Goal: Task Accomplishment & Management: Complete application form

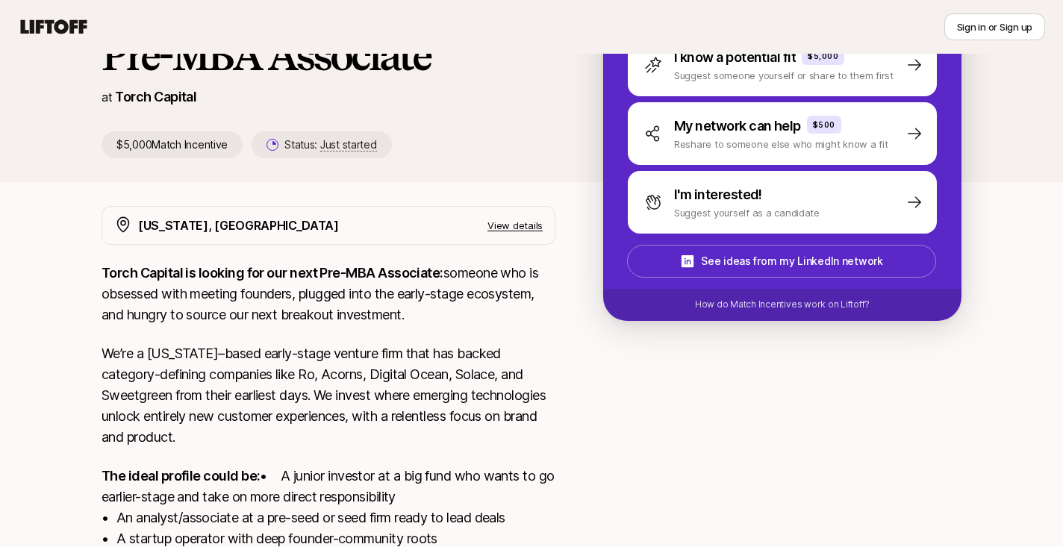
scroll to position [100, 0]
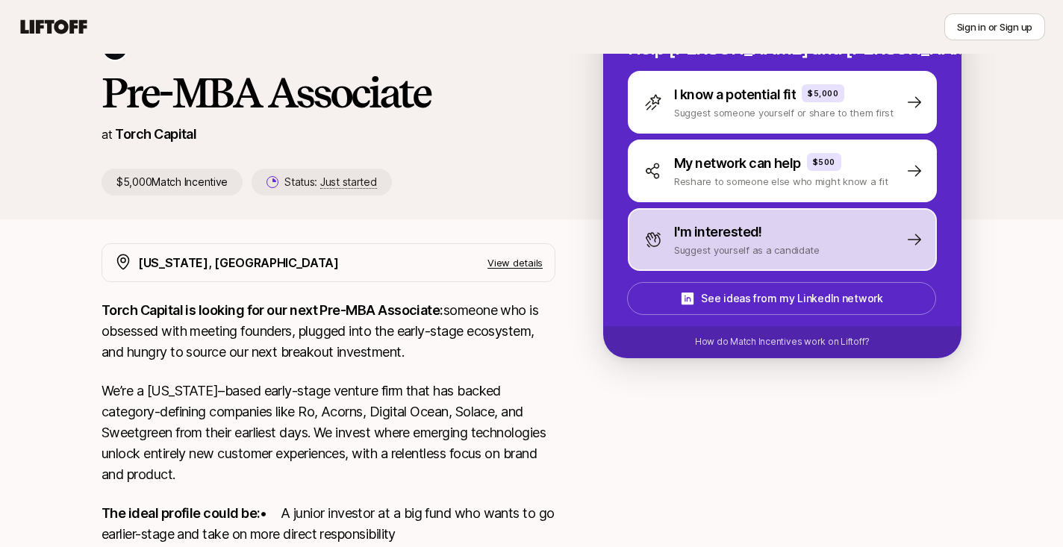
click at [701, 251] on p "Suggest yourself as a candidate" at bounding box center [747, 250] width 146 height 15
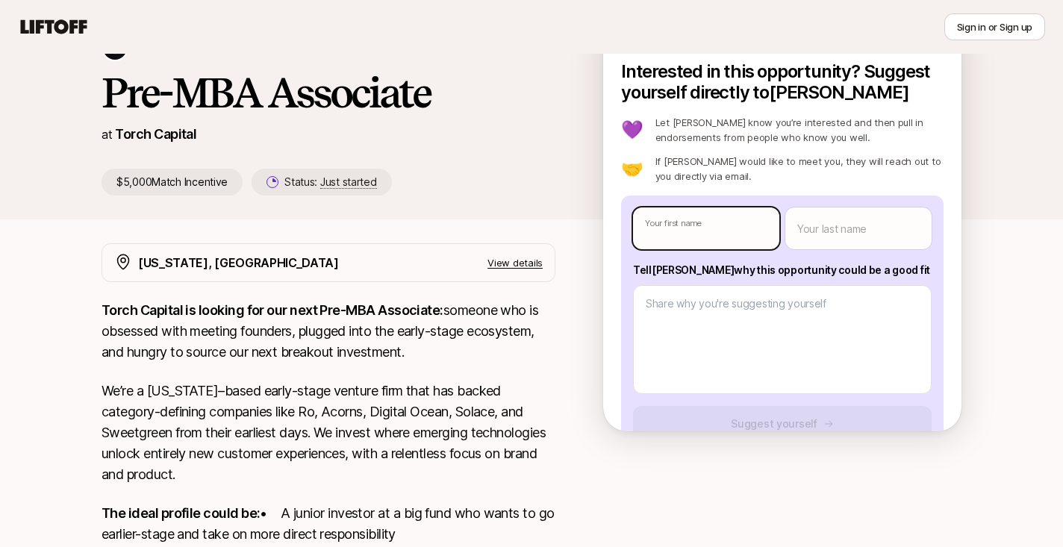
type textarea "x"
click at [702, 228] on body "New to Liftoff? See how it works Sign in or Sign up Sign in or Sign up [PERSON_…" at bounding box center [531, 173] width 1063 height 547
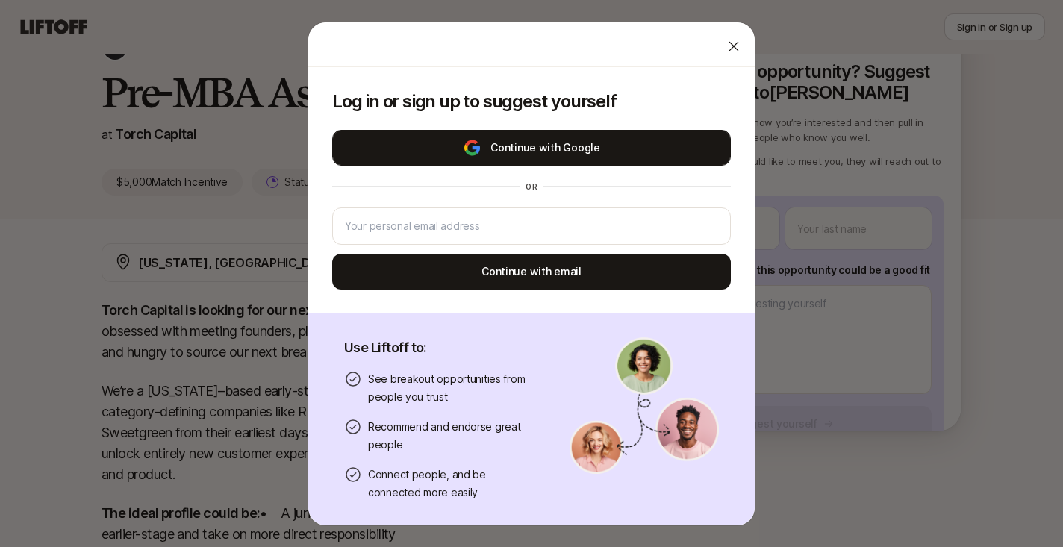
click at [587, 158] on button "Continue with Google" at bounding box center [531, 148] width 399 height 36
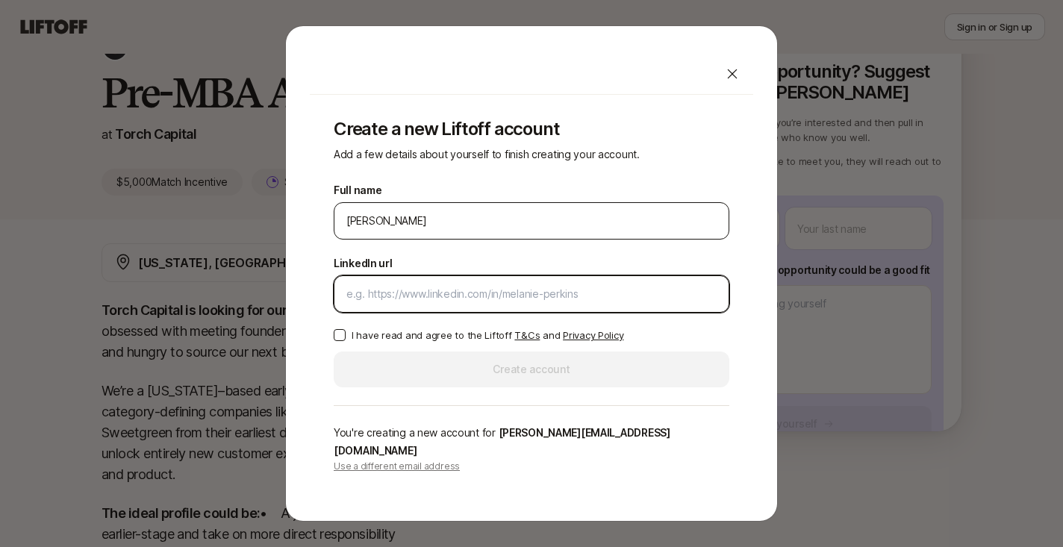
paste input "[URL][DOMAIN_NAME][PERSON_NAME]"
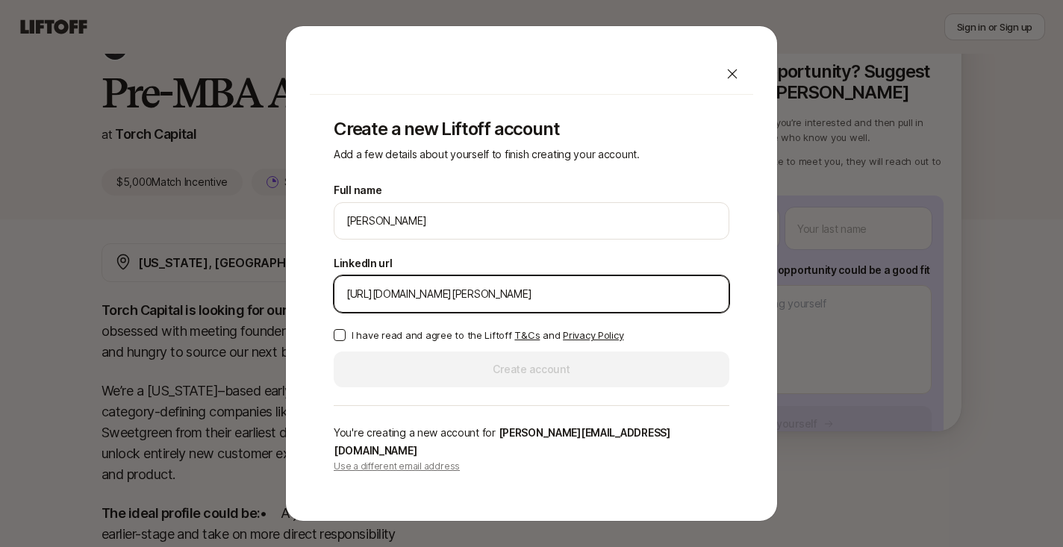
type input "[URL][DOMAIN_NAME][PERSON_NAME]"
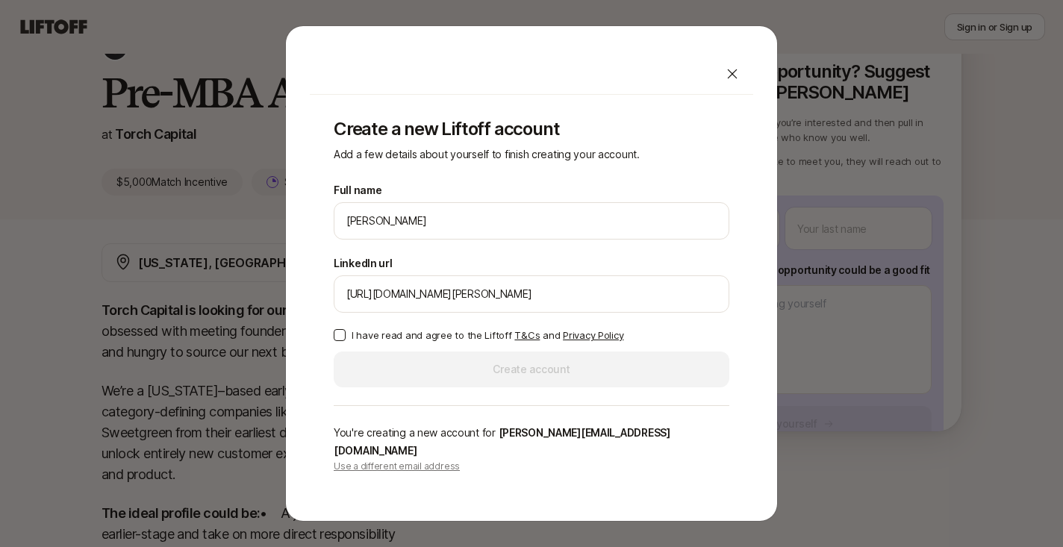
click at [345, 341] on button "I have read and agree to the Liftoff T&Cs and Privacy Policy" at bounding box center [340, 335] width 12 height 12
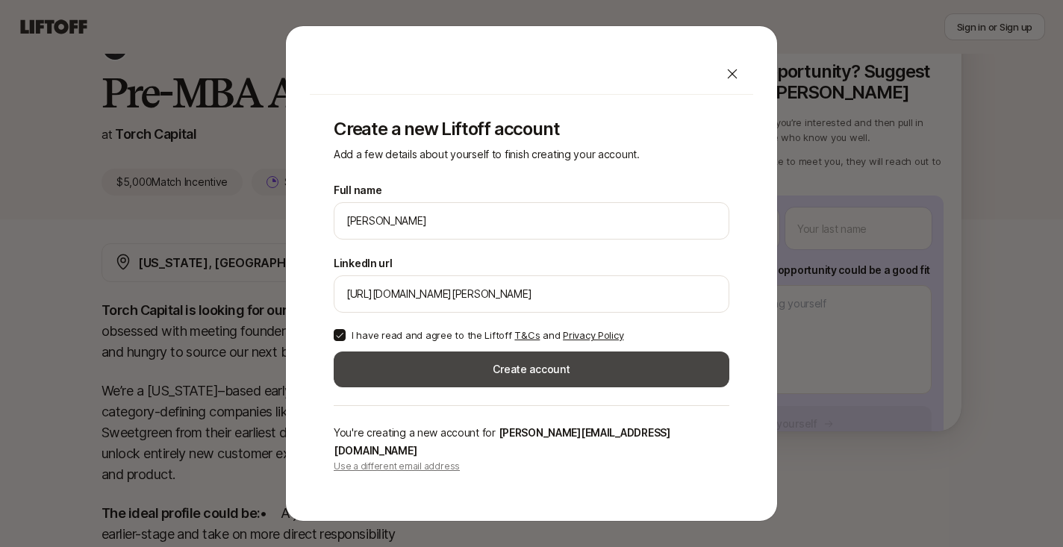
click at [469, 387] on button "Create account" at bounding box center [532, 370] width 396 height 36
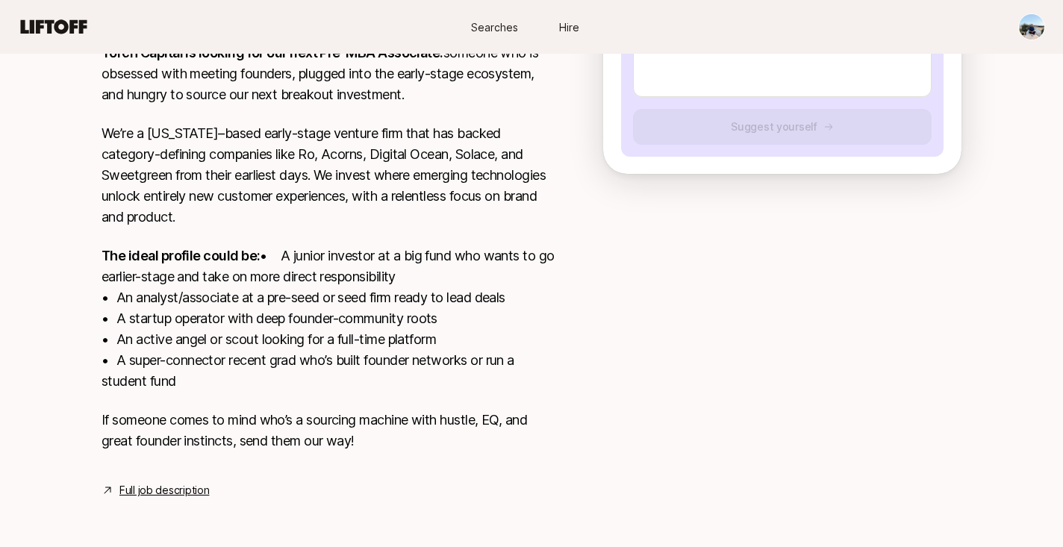
scroll to position [378, 0]
click at [193, 487] on link "Full job description" at bounding box center [164, 490] width 90 height 18
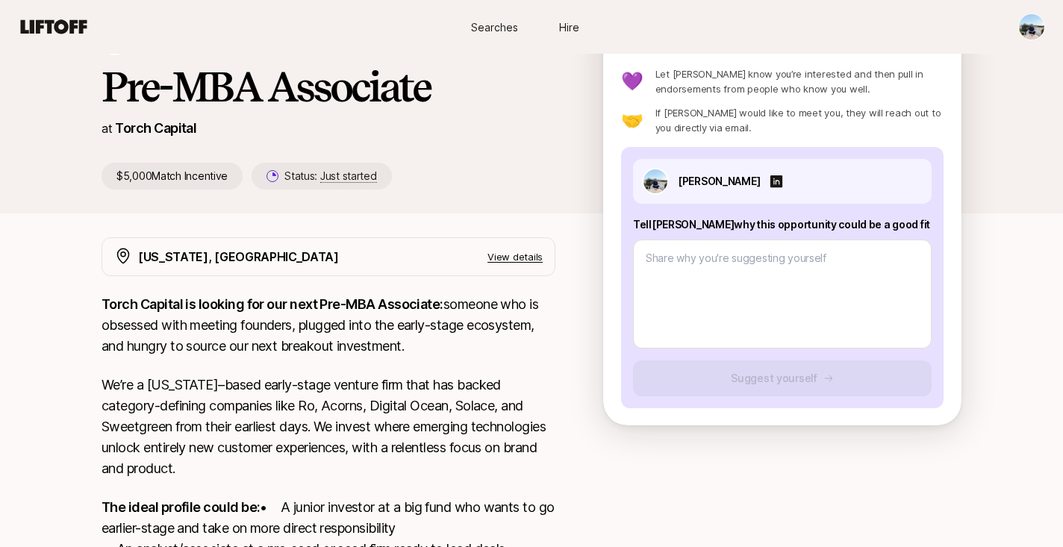
scroll to position [0, 0]
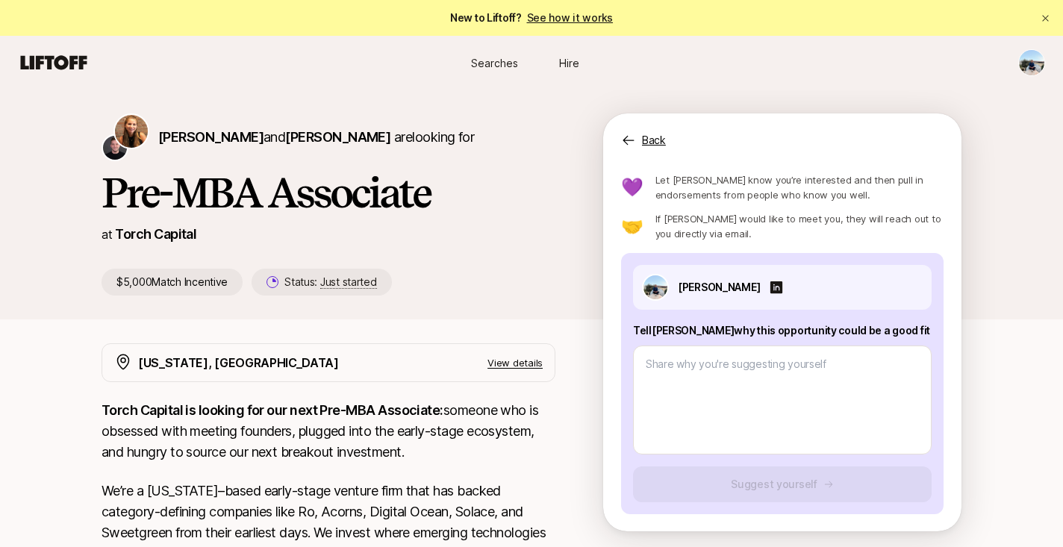
drag, startPoint x: 881, startPoint y: 331, endPoint x: 629, endPoint y: 334, distance: 252.3
click at [629, 334] on div "[PERSON_NAME] Tell [PERSON_NAME] why this opportunity could be a good fit Sugge…" at bounding box center [782, 383] width 322 height 261
copy p "Tell [PERSON_NAME] why this opportunity could be a good fit"
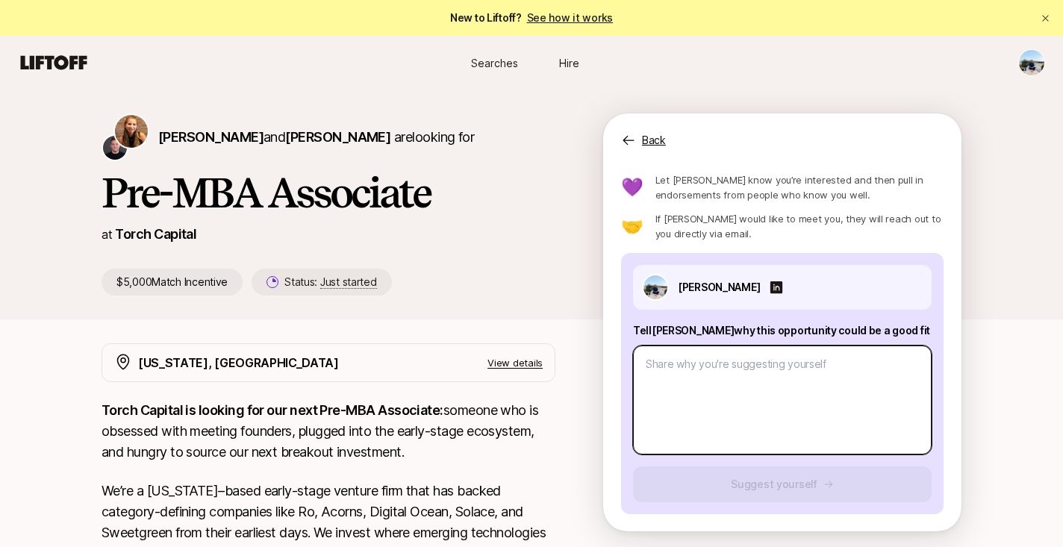
click at [766, 384] on textarea at bounding box center [782, 400] width 299 height 109
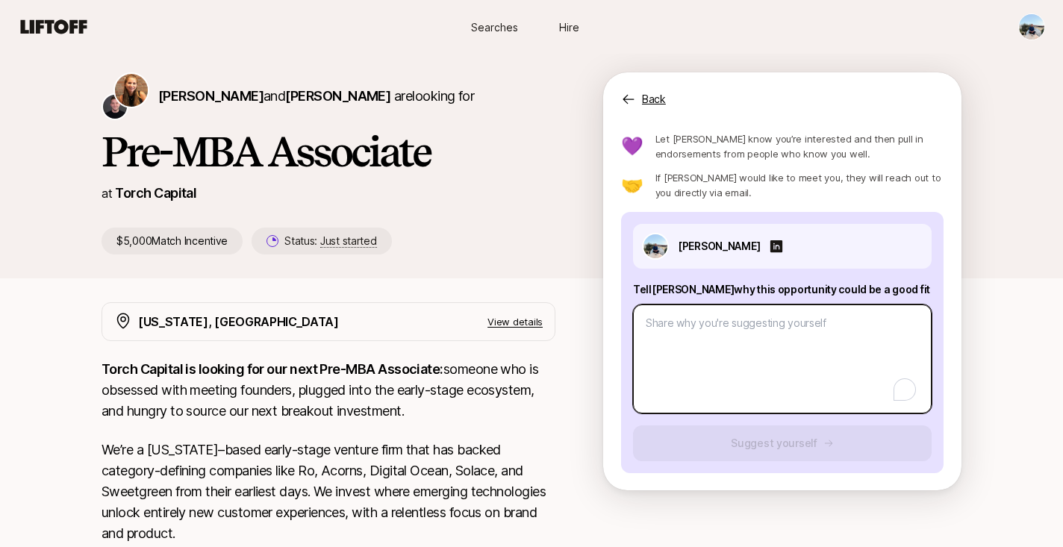
scroll to position [43, 0]
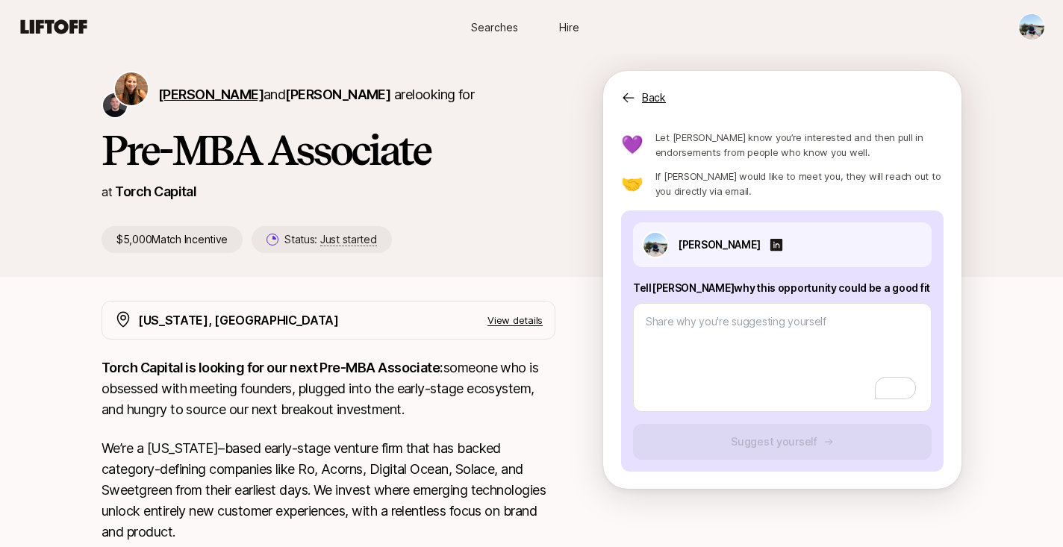
click at [185, 96] on span "[PERSON_NAME]" at bounding box center [210, 95] width 105 height 16
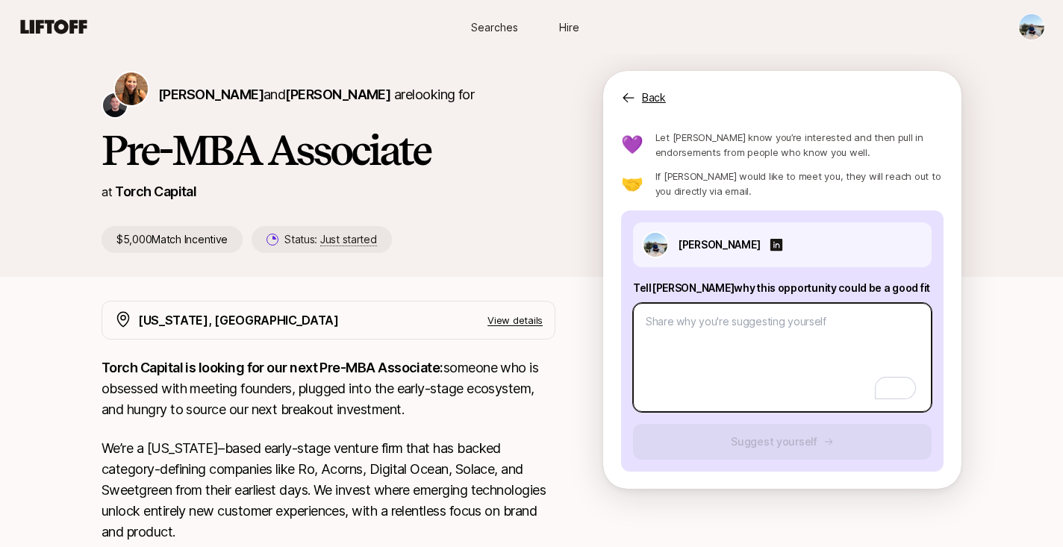
click at [687, 343] on textarea "To enrich screen reader interactions, please activate Accessibility in Grammarl…" at bounding box center [782, 357] width 299 height 109
paste textarea "Hi [PERSON_NAME], I’ve spent the last five years evaluating and backing early-s…"
type textarea "x"
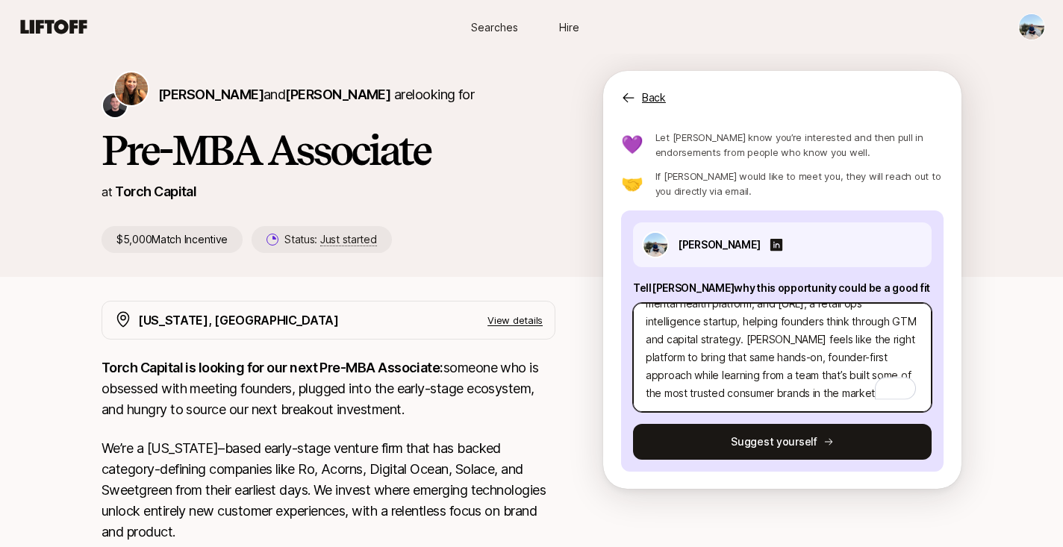
scroll to position [0, 0]
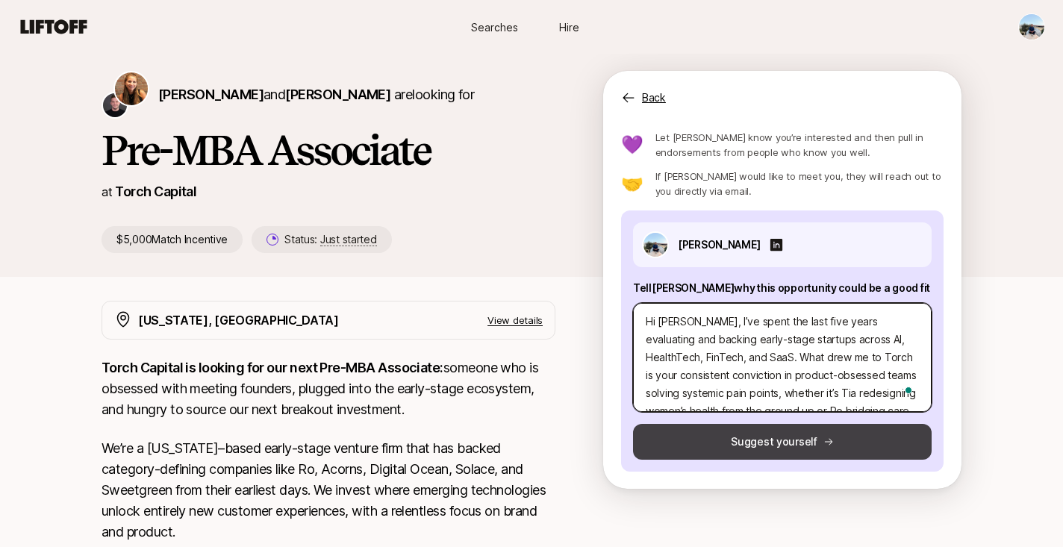
type textarea "Hi [PERSON_NAME], I’ve spent the last five years evaluating and backing early-s…"
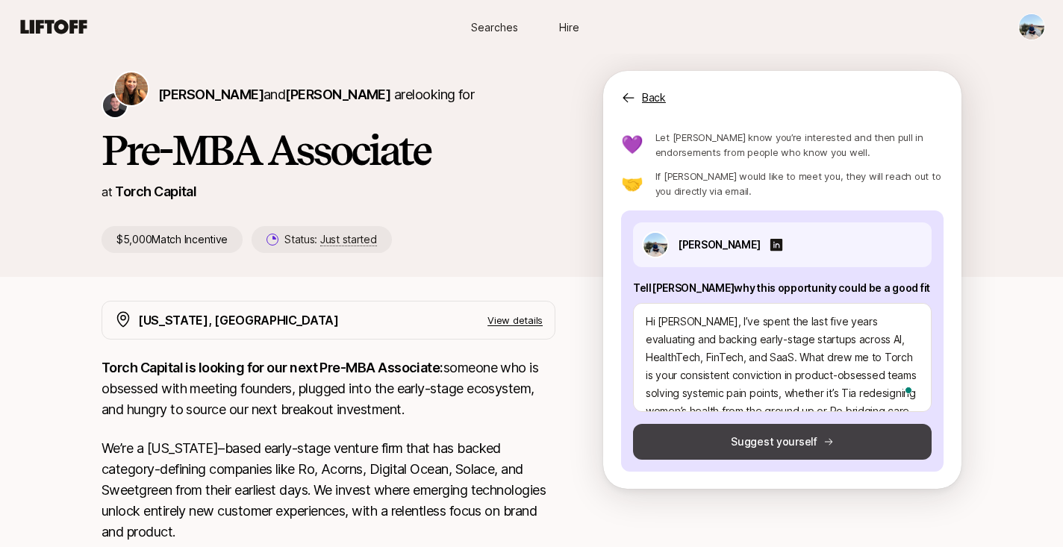
click at [758, 436] on button "Suggest yourself" at bounding box center [782, 442] width 299 height 36
type textarea "x"
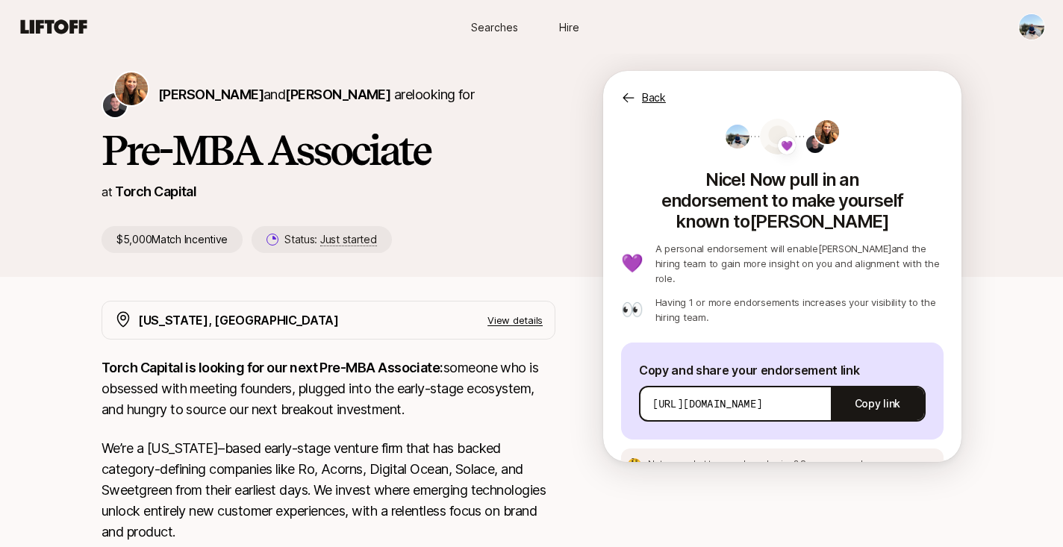
click at [746, 396] on p "[URL][DOMAIN_NAME]" at bounding box center [707, 403] width 110 height 15
